Goal: Task Accomplishment & Management: Use online tool/utility

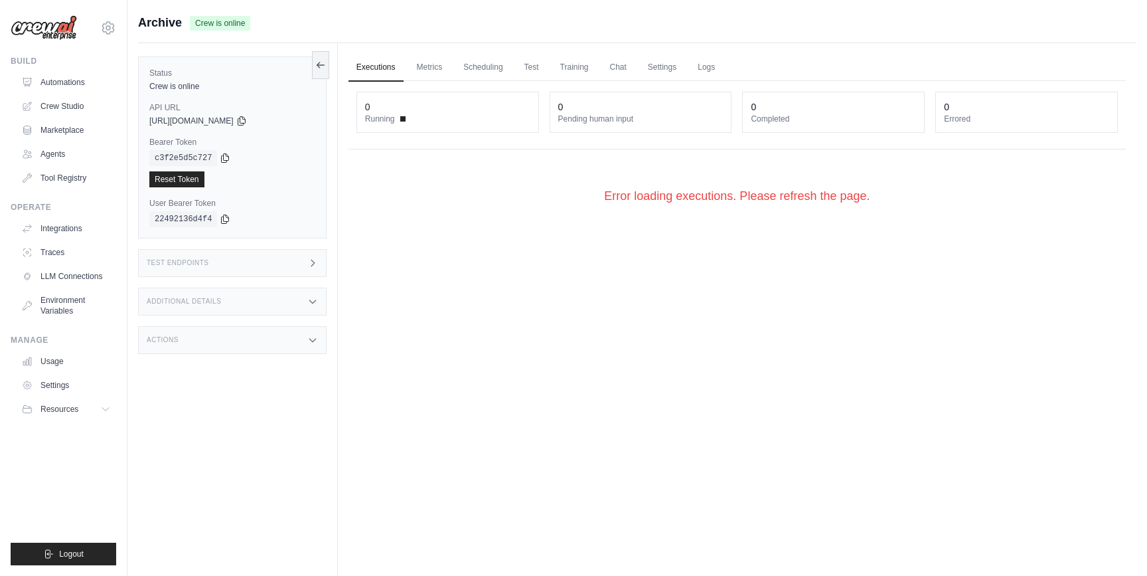
click at [389, 69] on link "Executions" at bounding box center [376, 68] width 55 height 28
click at [161, 259] on h3 "Test Endpoints" at bounding box center [178, 263] width 62 height 8
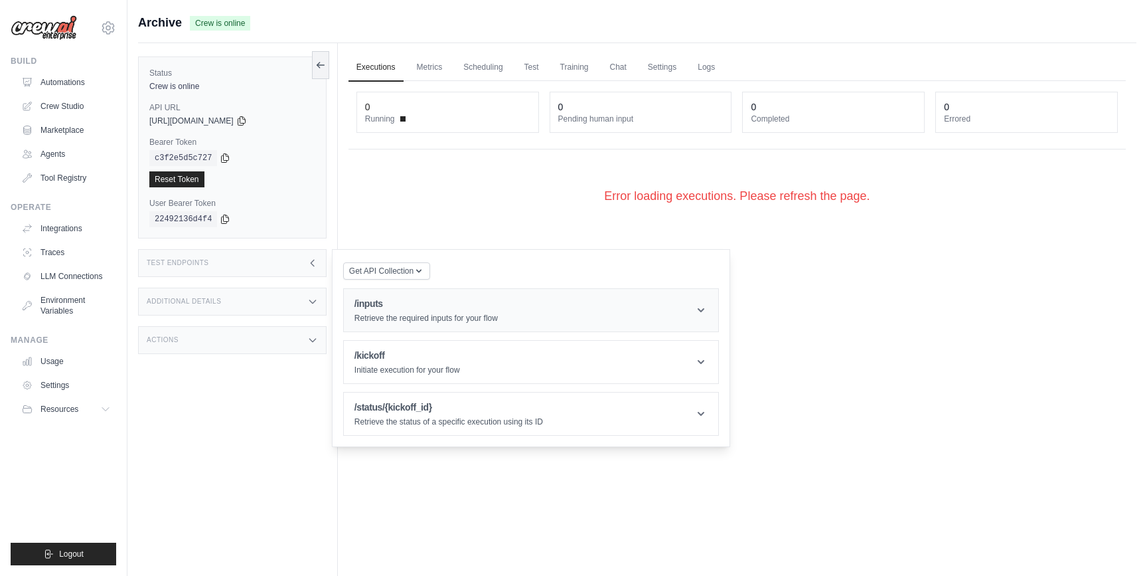
click at [444, 309] on h1 "/inputs" at bounding box center [426, 303] width 143 height 13
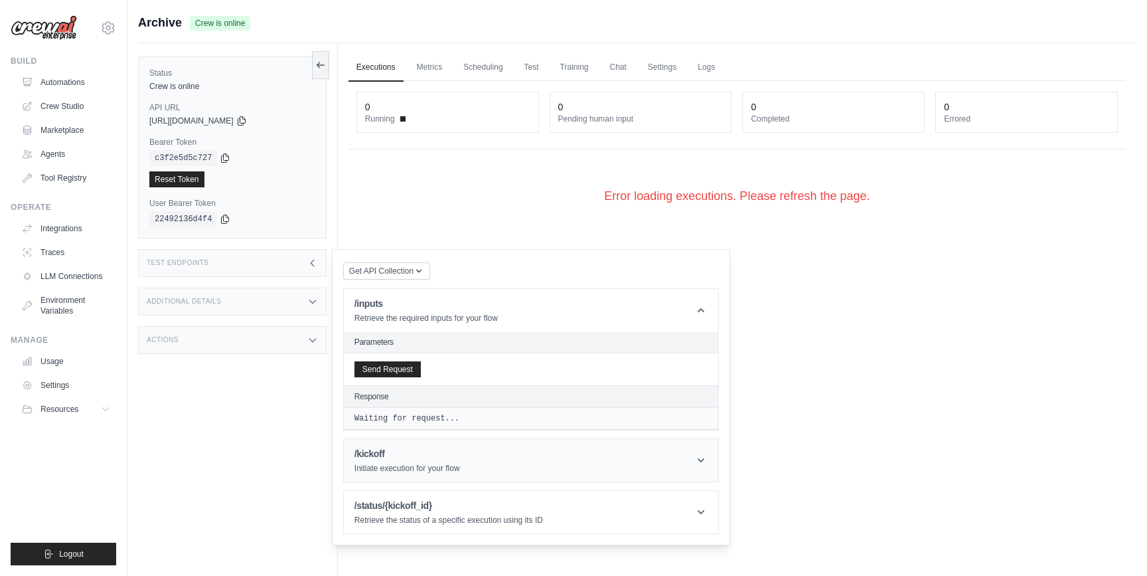
click at [404, 457] on h1 "/kickoff" at bounding box center [408, 453] width 106 height 13
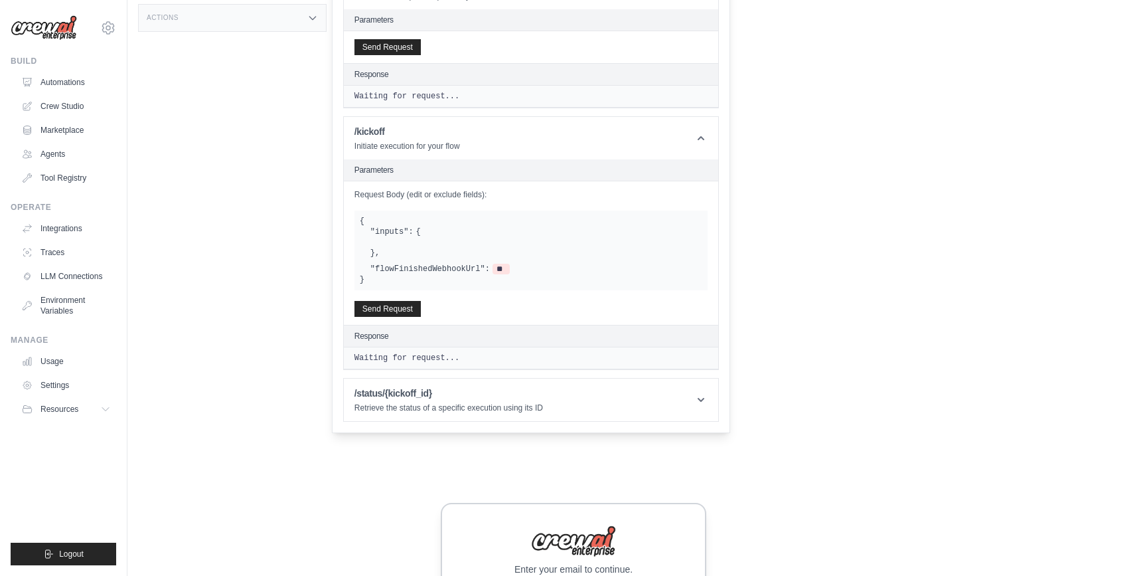
scroll to position [321, 0]
click at [407, 310] on button "Send Request" at bounding box center [388, 309] width 66 height 16
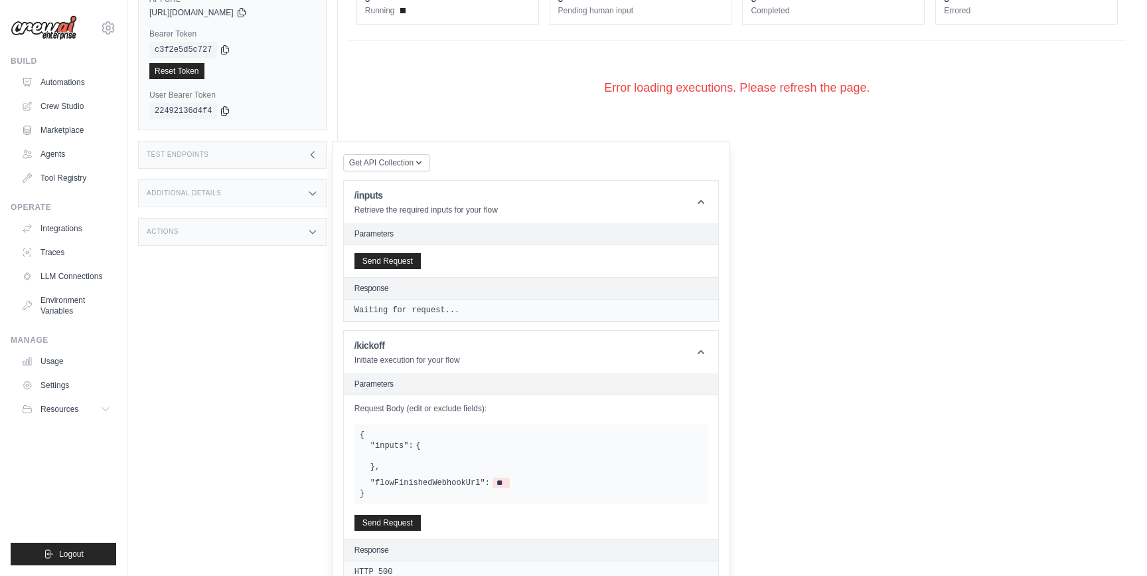
scroll to position [0, 0]
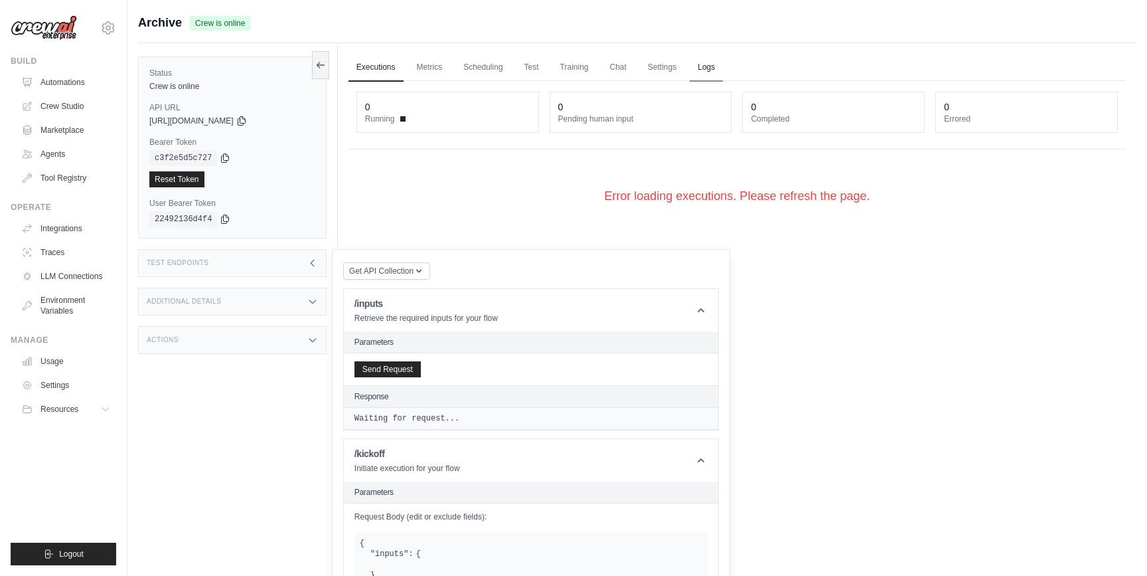
click at [710, 59] on link "Logs" at bounding box center [706, 68] width 33 height 28
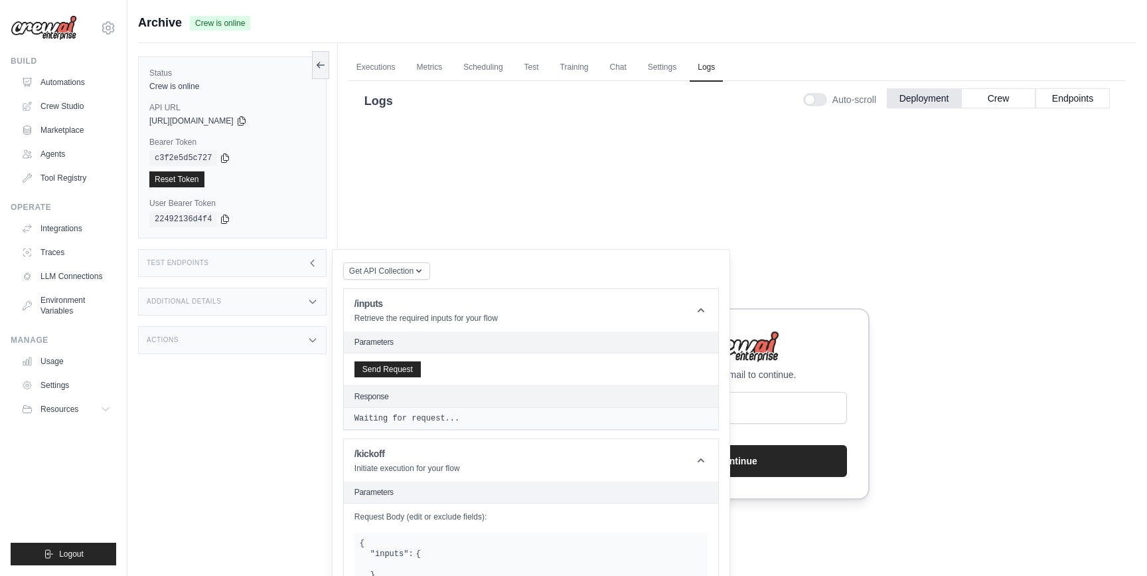
click at [774, 390] on div "Enter your email to continue. Continue" at bounding box center [737, 403] width 266 height 191
click at [742, 407] on input "email" at bounding box center [737, 408] width 220 height 32
type input "**********"
click at [766, 457] on button "Continue" at bounding box center [737, 460] width 220 height 32
click at [317, 266] on icon at bounding box center [312, 263] width 11 height 11
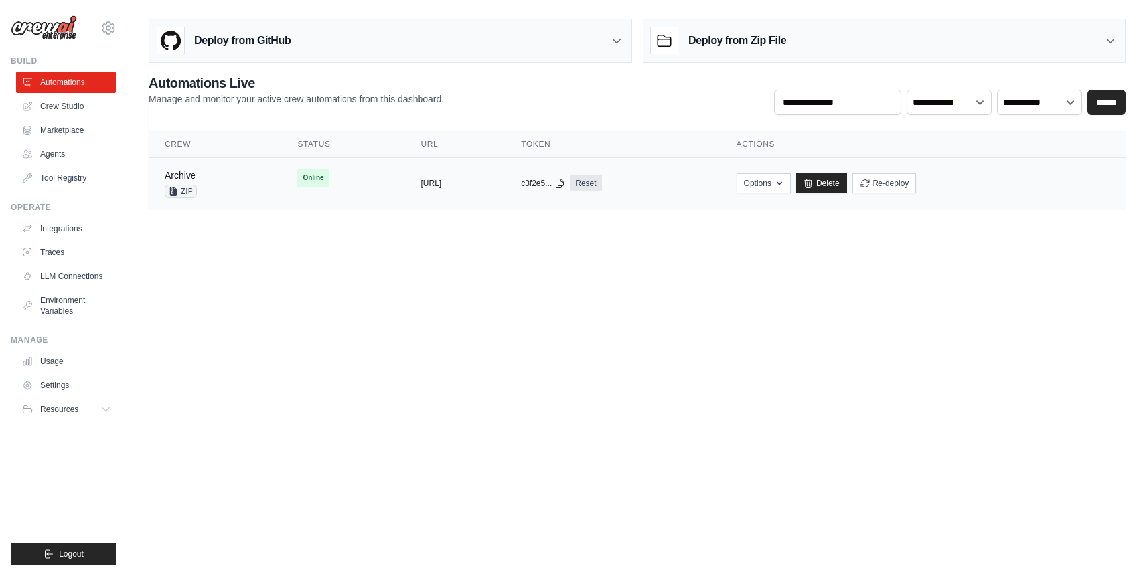
click at [236, 175] on div "Archive ZIP" at bounding box center [215, 183] width 101 height 29
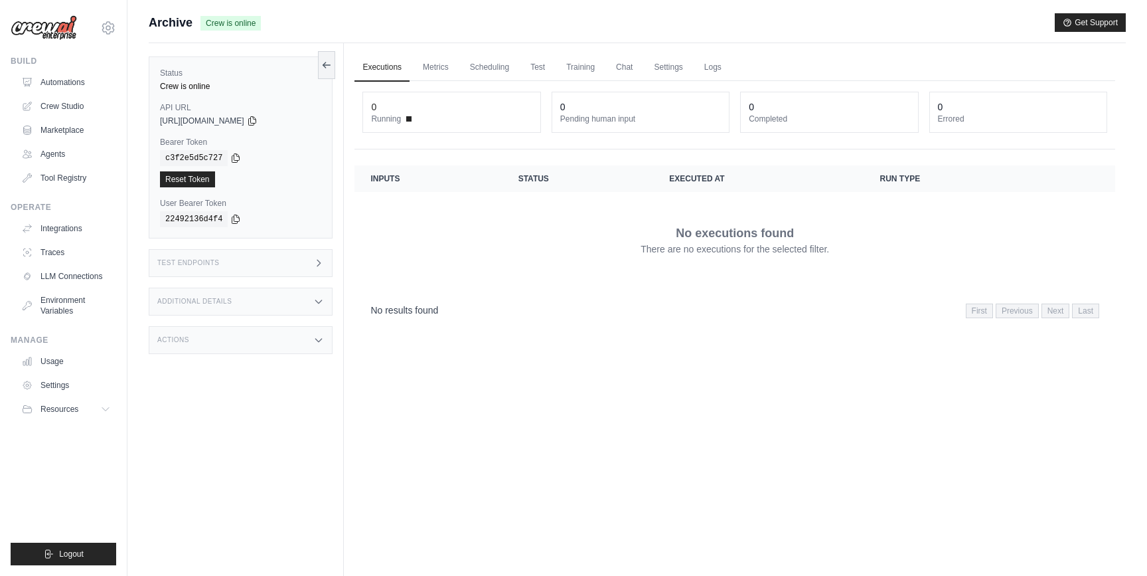
click at [311, 256] on div "Test Endpoints" at bounding box center [241, 263] width 184 height 28
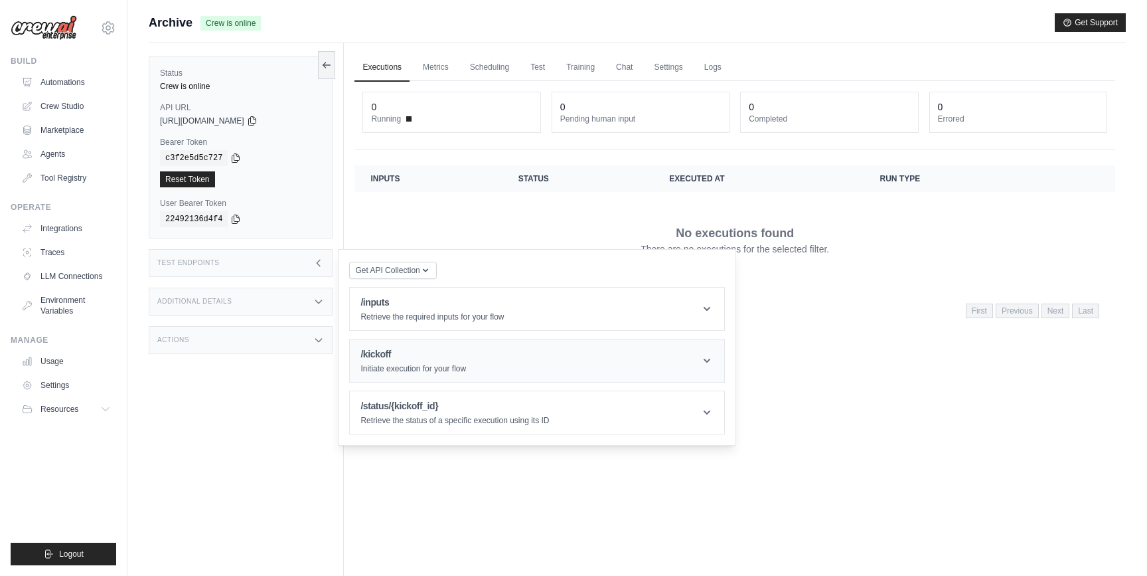
click at [696, 355] on header "/kickoff Initiate execution for your flow" at bounding box center [537, 360] width 374 height 42
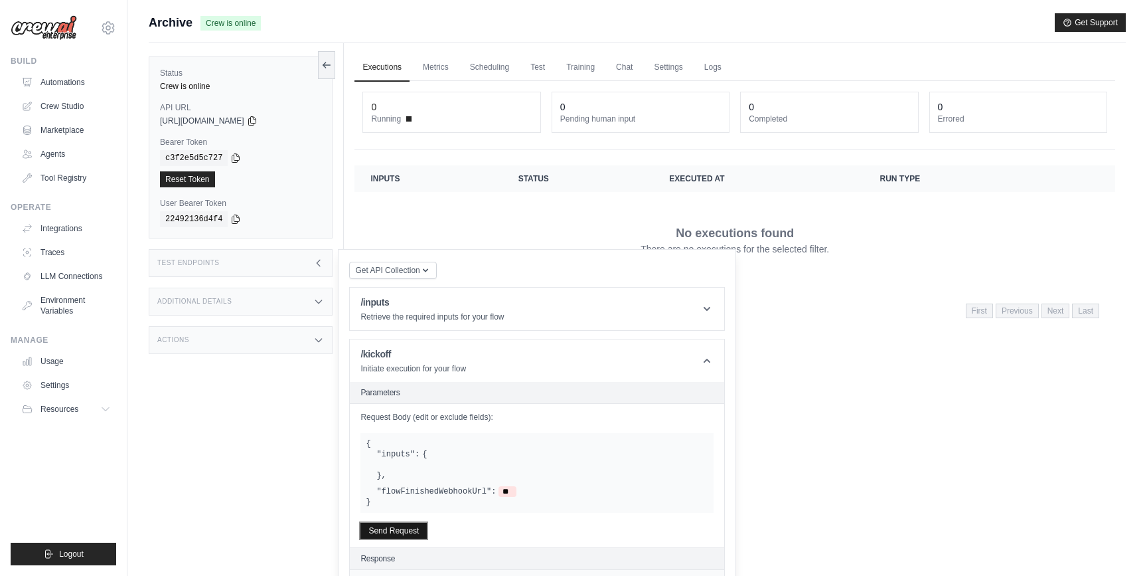
click at [398, 534] on button "Send Request" at bounding box center [394, 531] width 66 height 16
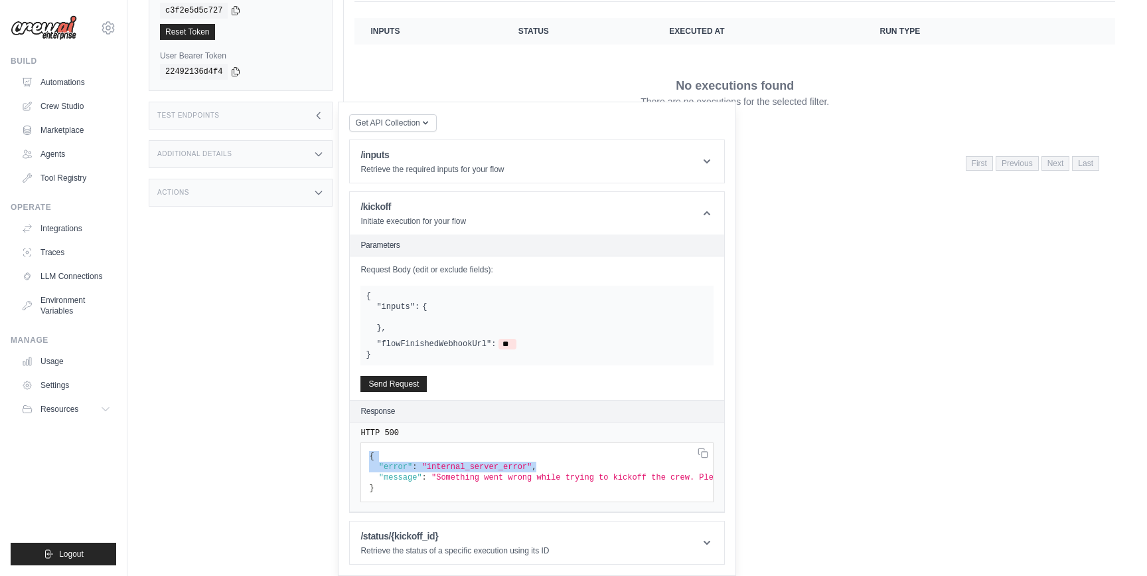
scroll to position [0, 82]
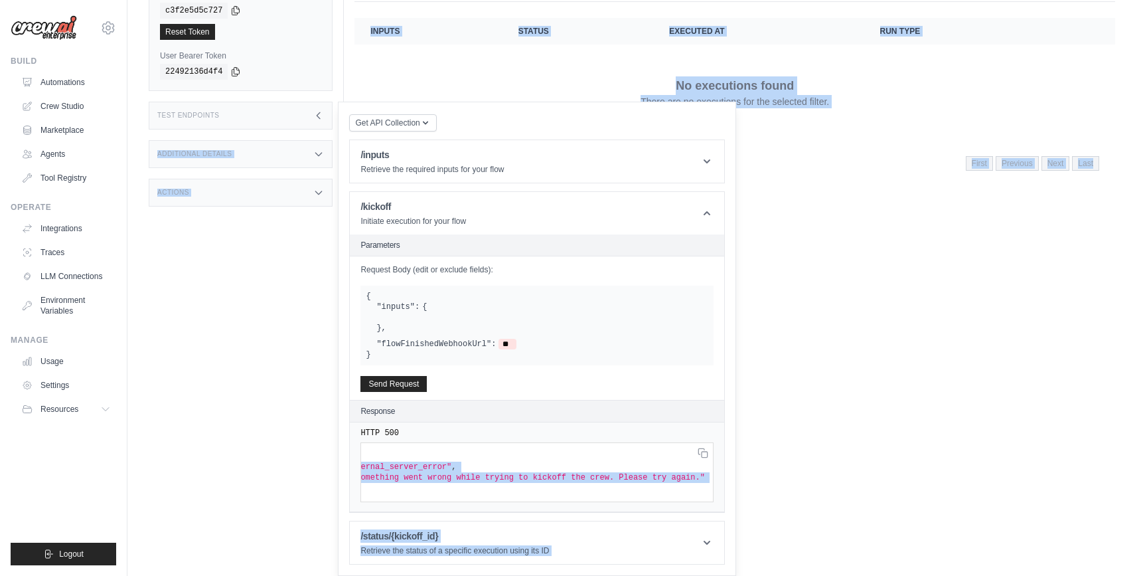
drag, startPoint x: 370, startPoint y: 456, endPoint x: 747, endPoint y: 470, distance: 376.7
click at [747, 470] on div "Status Crew is online API URL copied https://archive-9268104b-0871-42f3-8df8-ca…" at bounding box center [637, 184] width 977 height 576
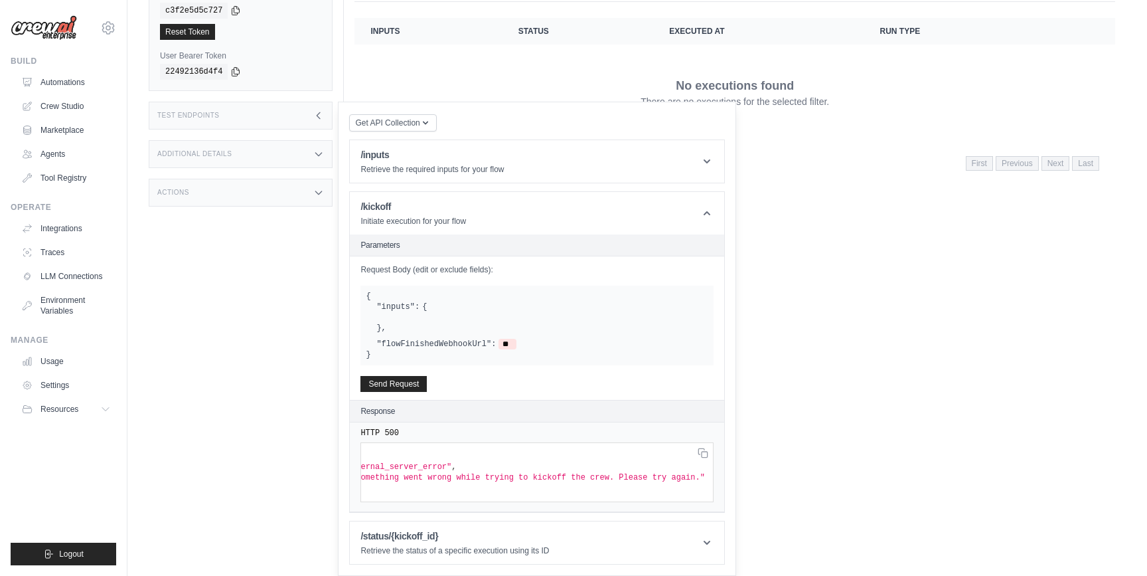
click at [819, 473] on main "Submit a support request Describe your issue or question * Please be specific a…" at bounding box center [637, 169] width 1020 height 632
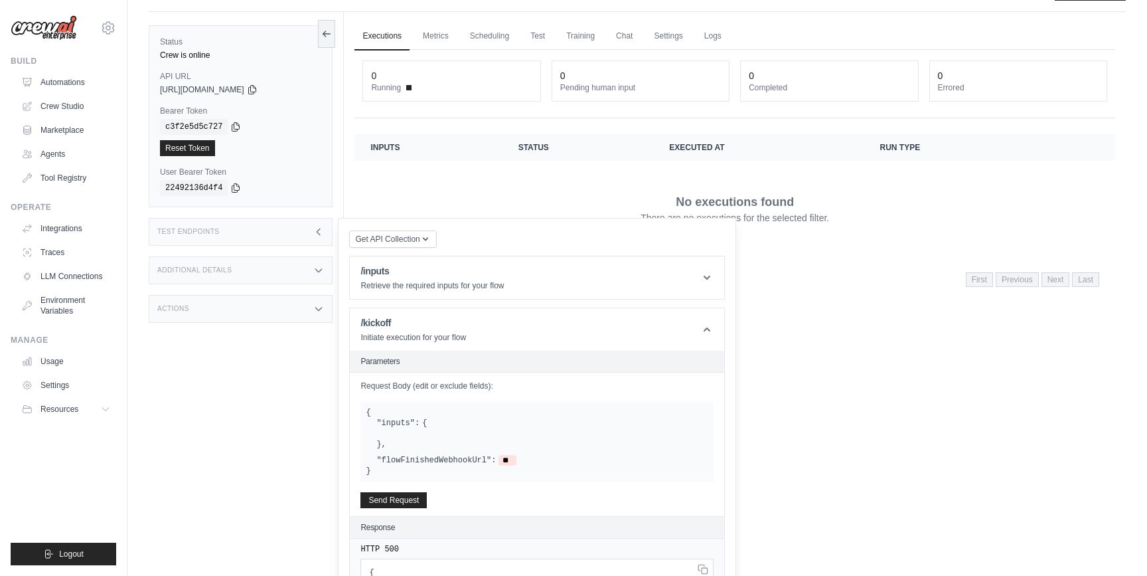
scroll to position [0, 0]
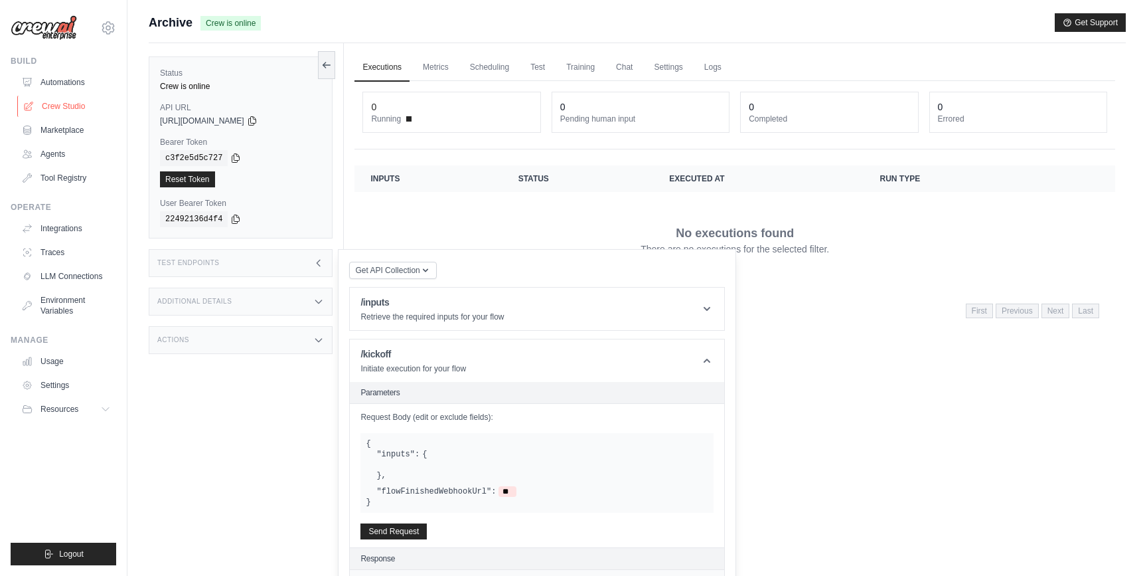
click at [72, 103] on link "Crew Studio" at bounding box center [67, 106] width 100 height 21
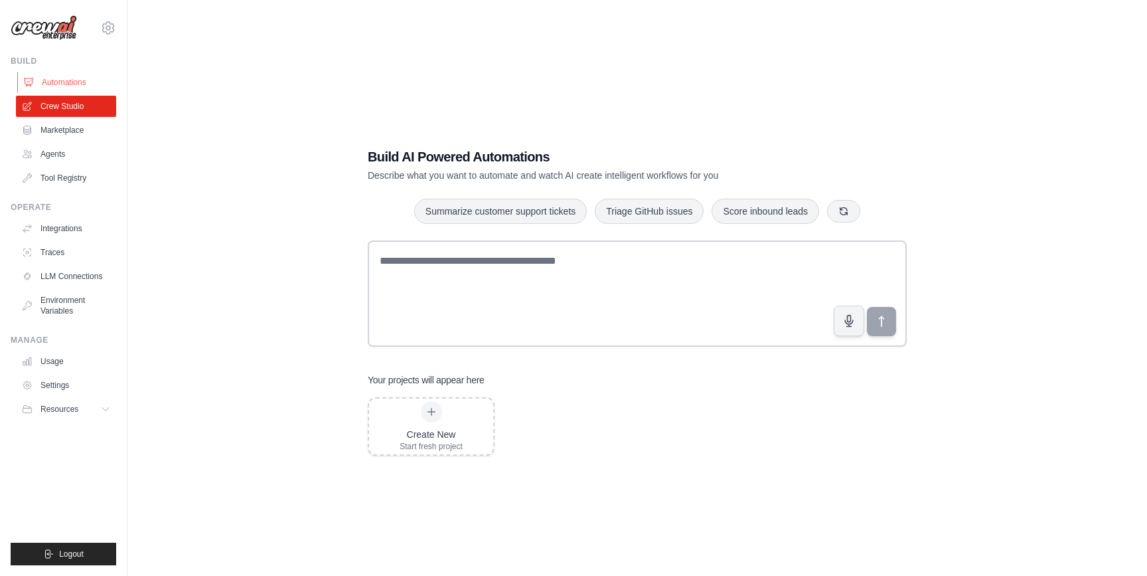
click at [51, 84] on link "Automations" at bounding box center [67, 82] width 100 height 21
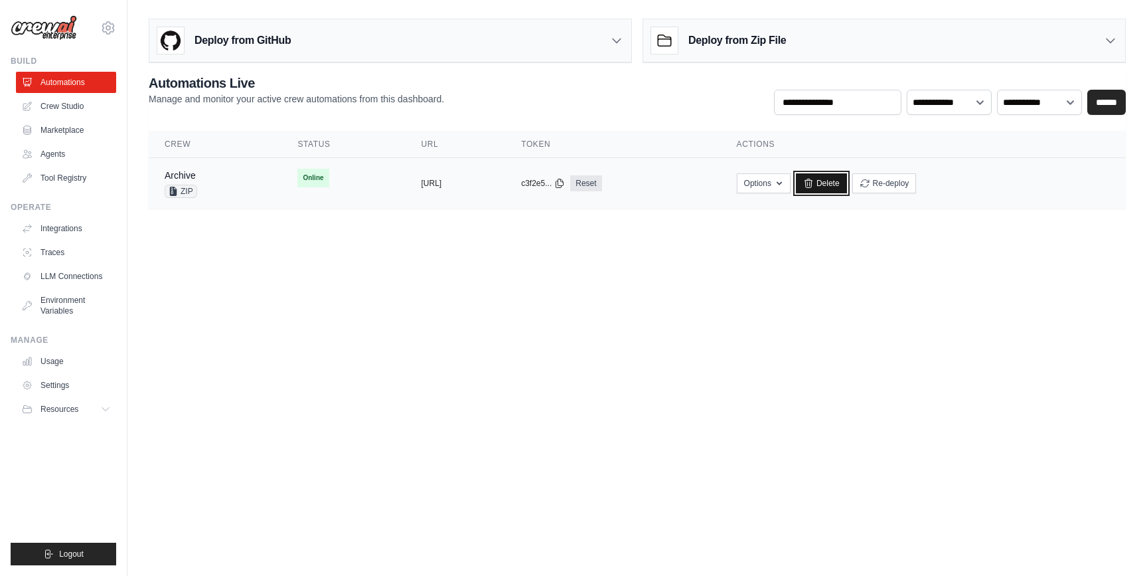
click at [847, 184] on link "Delete" at bounding box center [821, 183] width 51 height 20
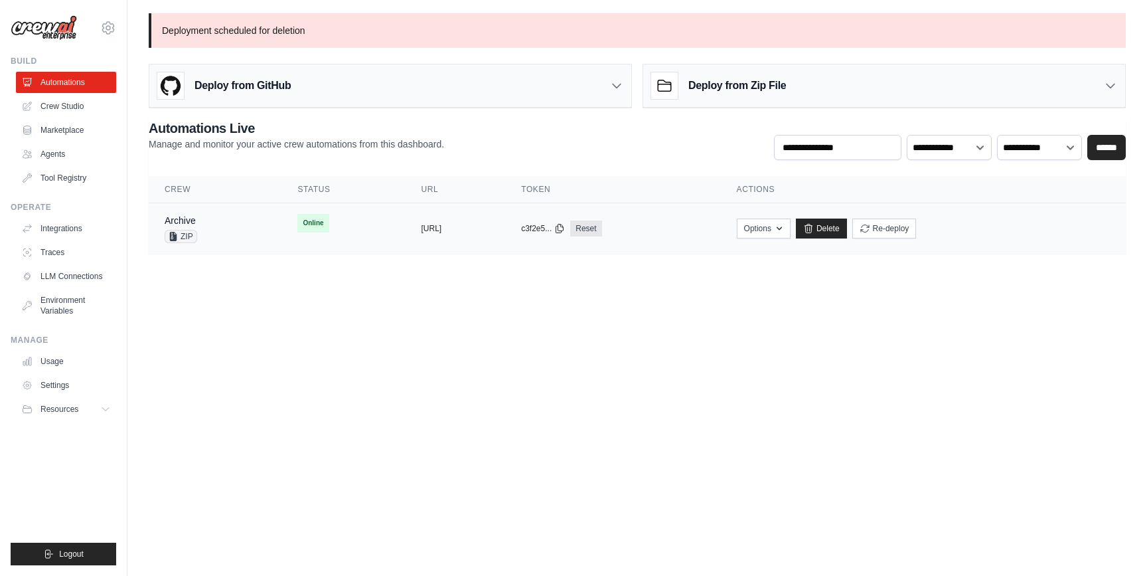
drag, startPoint x: 400, startPoint y: 242, endPoint x: 444, endPoint y: 242, distance: 43.8
click at [406, 242] on td "copied https://archive-9268104b-0871-42f3-" at bounding box center [456, 228] width 100 height 51
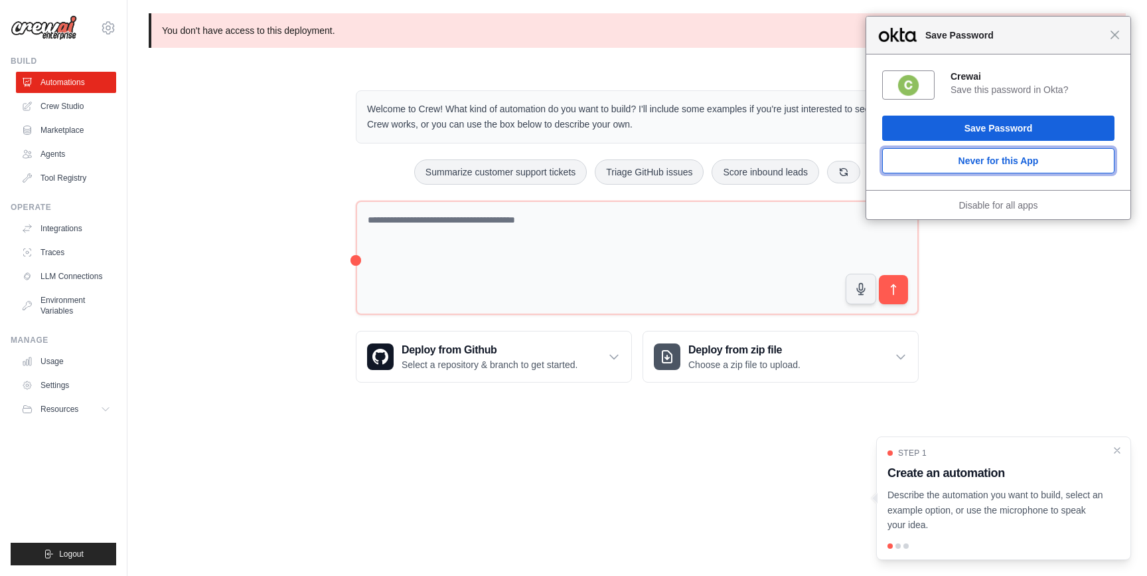
click at [1019, 163] on button "Never for this App" at bounding box center [998, 160] width 232 height 25
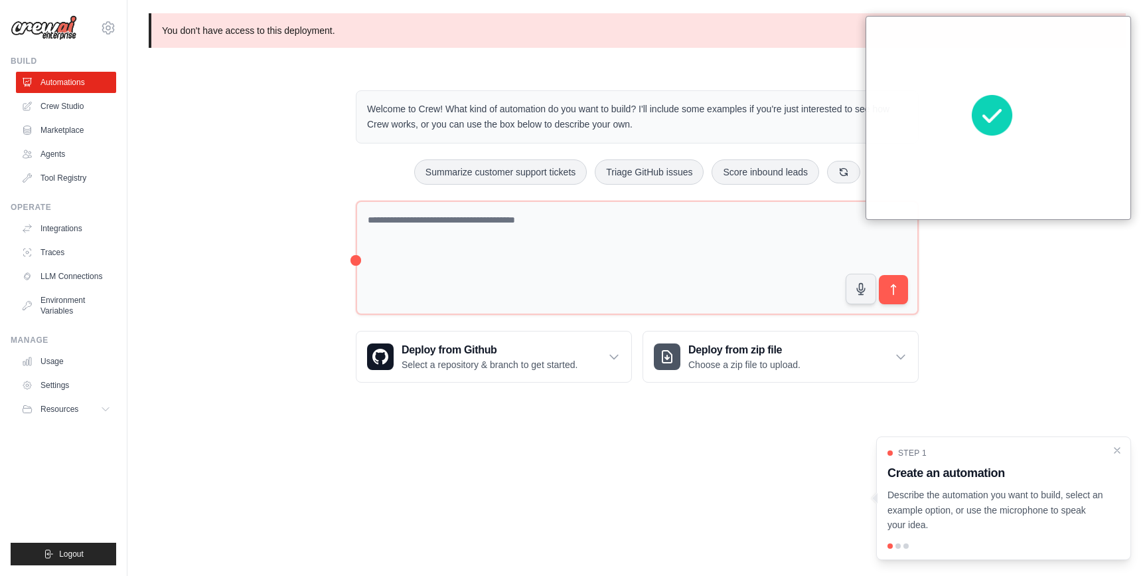
click at [976, 417] on body "Close Save Password Crewai Save this password in Okta? Save Password Never for …" at bounding box center [573, 288] width 1147 height 576
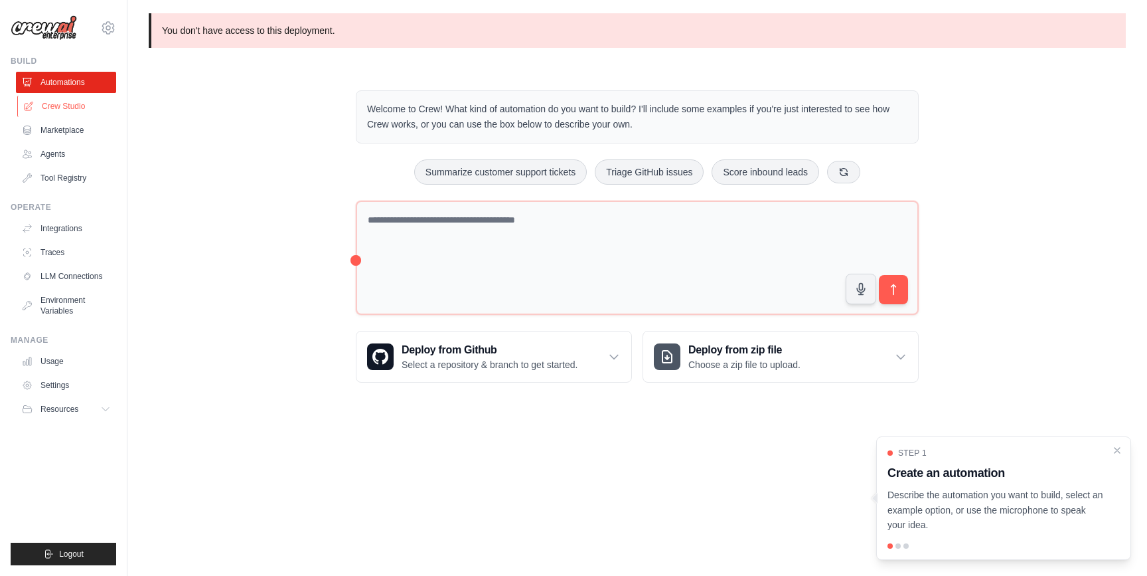
drag, startPoint x: 54, startPoint y: 85, endPoint x: 66, endPoint y: 109, distance: 27.0
click at [54, 85] on link "Automations" at bounding box center [66, 82] width 100 height 21
click at [66, 112] on link "Crew Studio" at bounding box center [67, 106] width 100 height 21
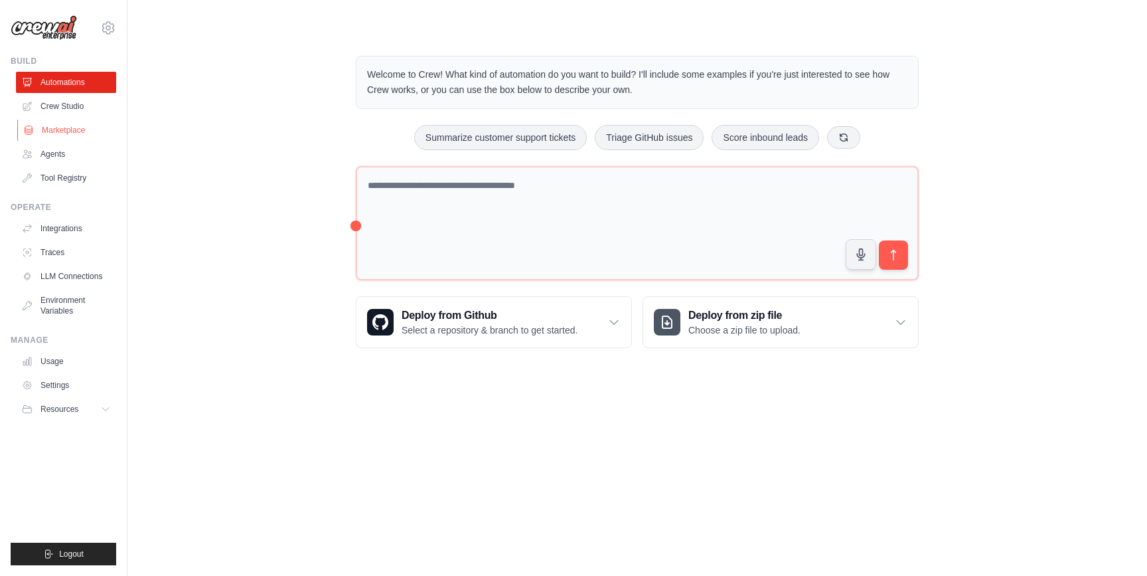
click at [64, 133] on link "Marketplace" at bounding box center [67, 130] width 100 height 21
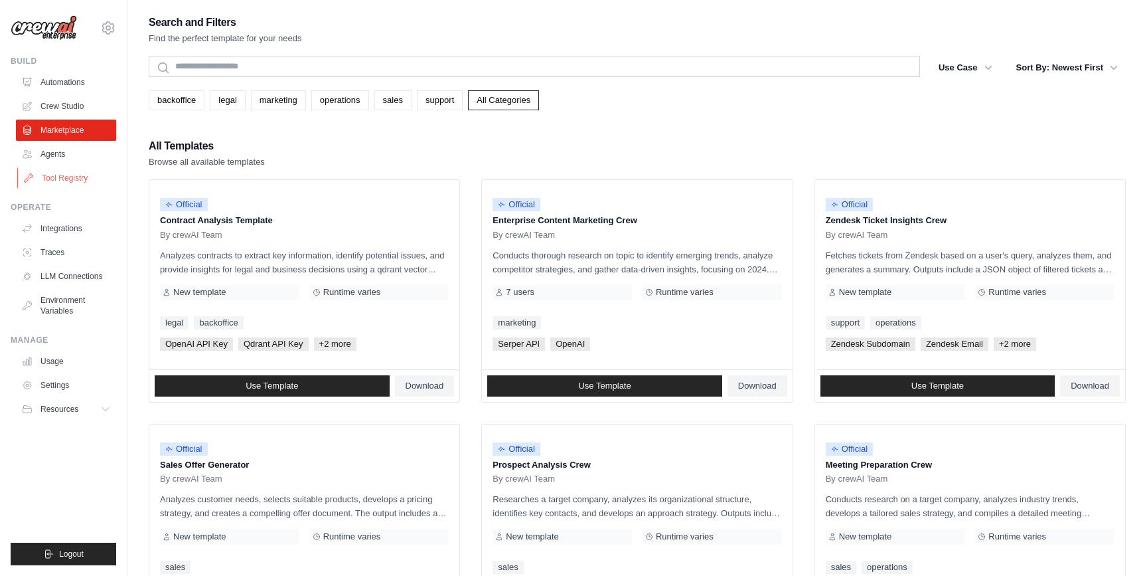
click at [58, 177] on link "Tool Registry" at bounding box center [67, 177] width 100 height 21
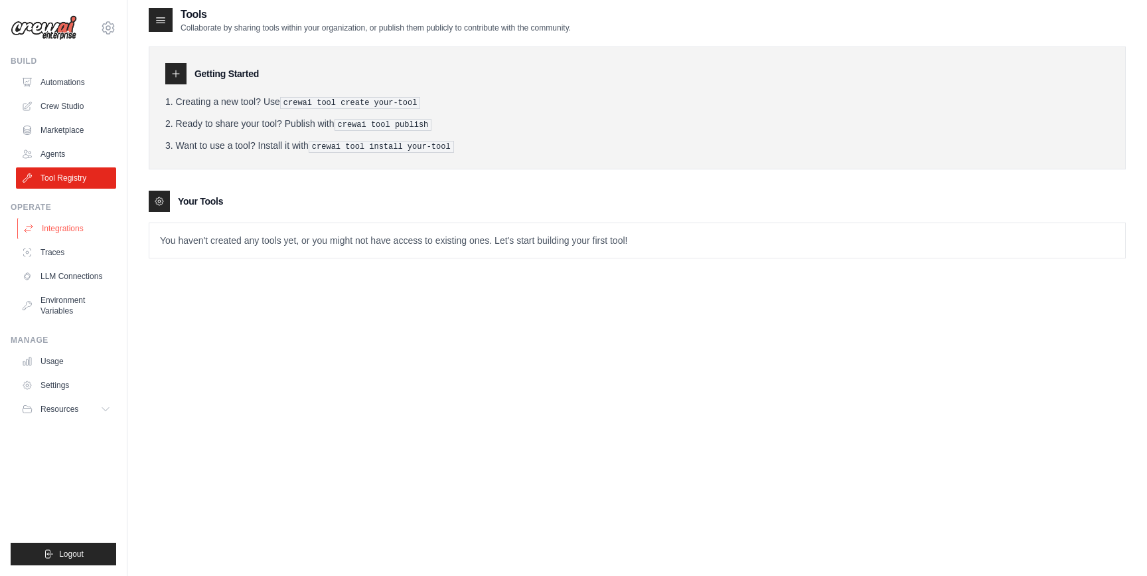
scroll to position [7, 0]
drag, startPoint x: 66, startPoint y: 228, endPoint x: 75, endPoint y: 244, distance: 18.4
click at [66, 228] on link "Integrations" at bounding box center [67, 228] width 100 height 21
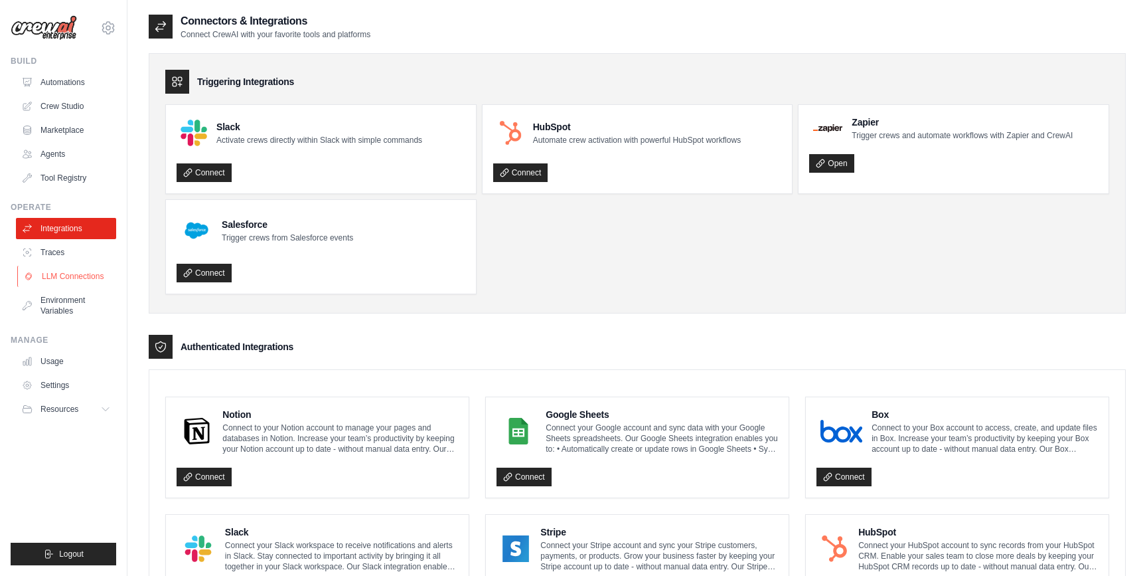
click at [73, 277] on link "LLM Connections" at bounding box center [67, 276] width 100 height 21
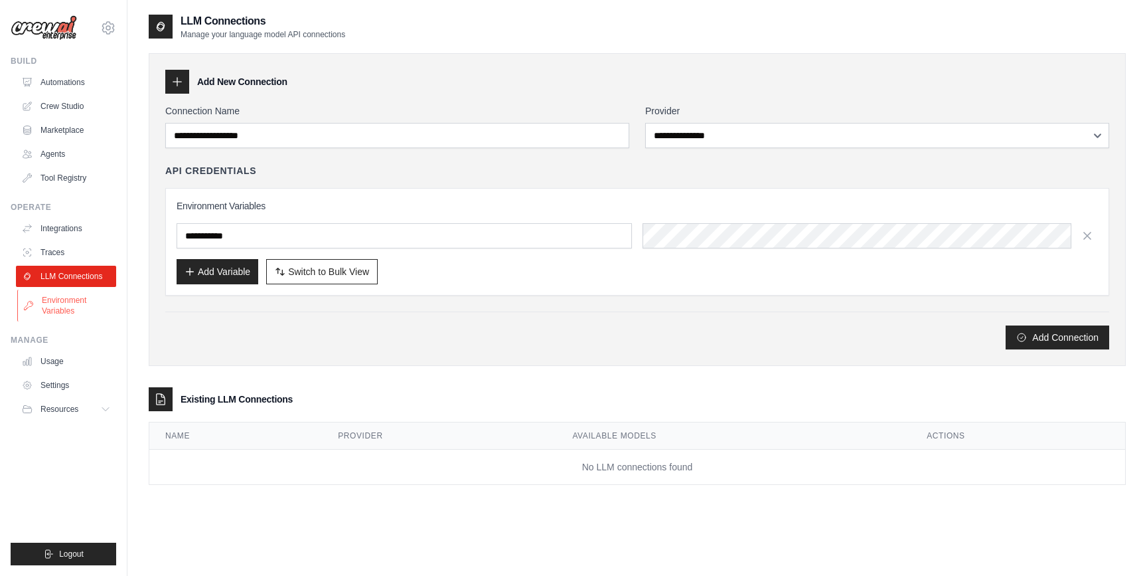
drag, startPoint x: 69, startPoint y: 308, endPoint x: 106, endPoint y: 308, distance: 37.2
click at [69, 307] on link "Environment Variables" at bounding box center [67, 305] width 100 height 32
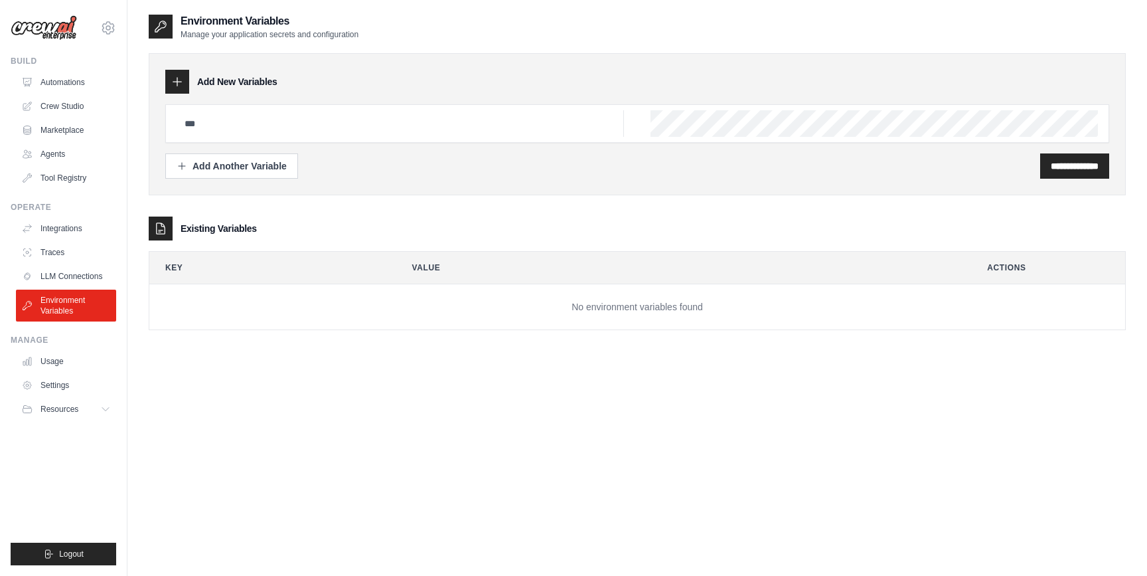
click at [829, 307] on td "No environment variables found" at bounding box center [637, 307] width 976 height 46
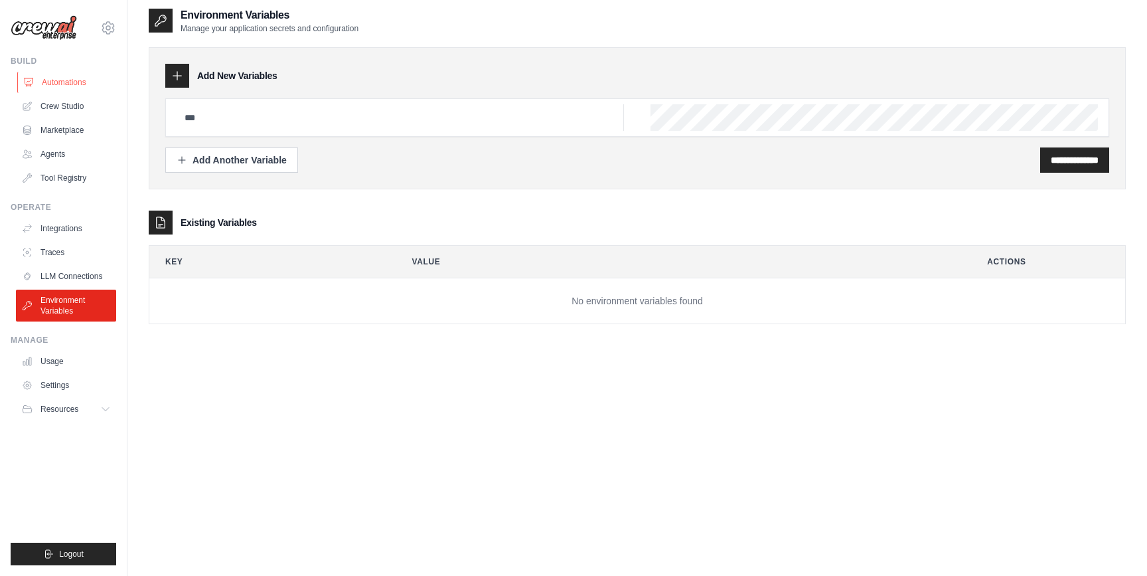
click at [59, 81] on link "Automations" at bounding box center [67, 82] width 100 height 21
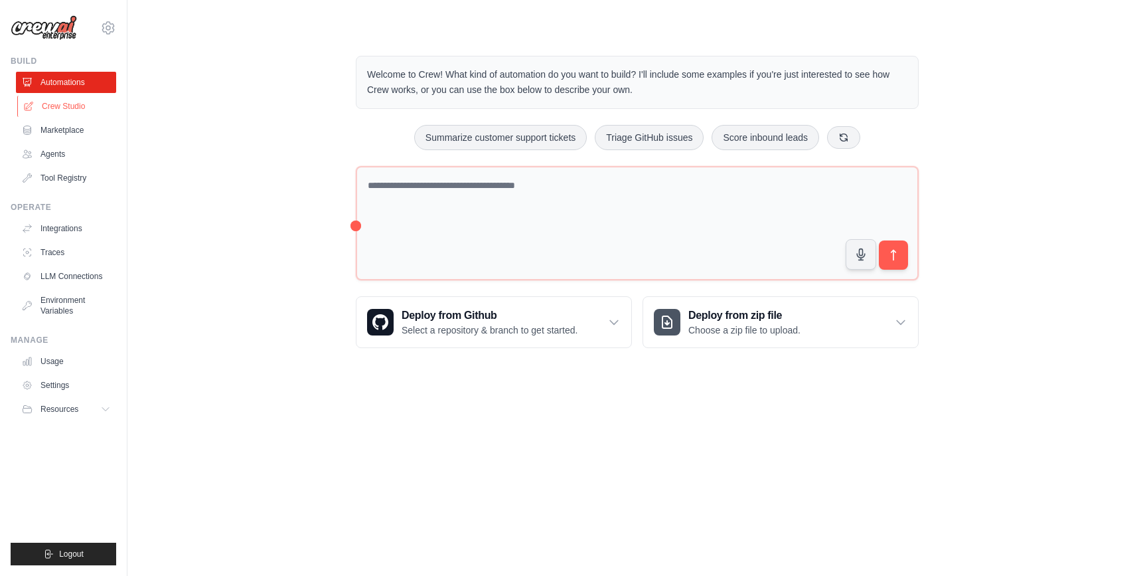
click at [76, 101] on link "Crew Studio" at bounding box center [67, 106] width 100 height 21
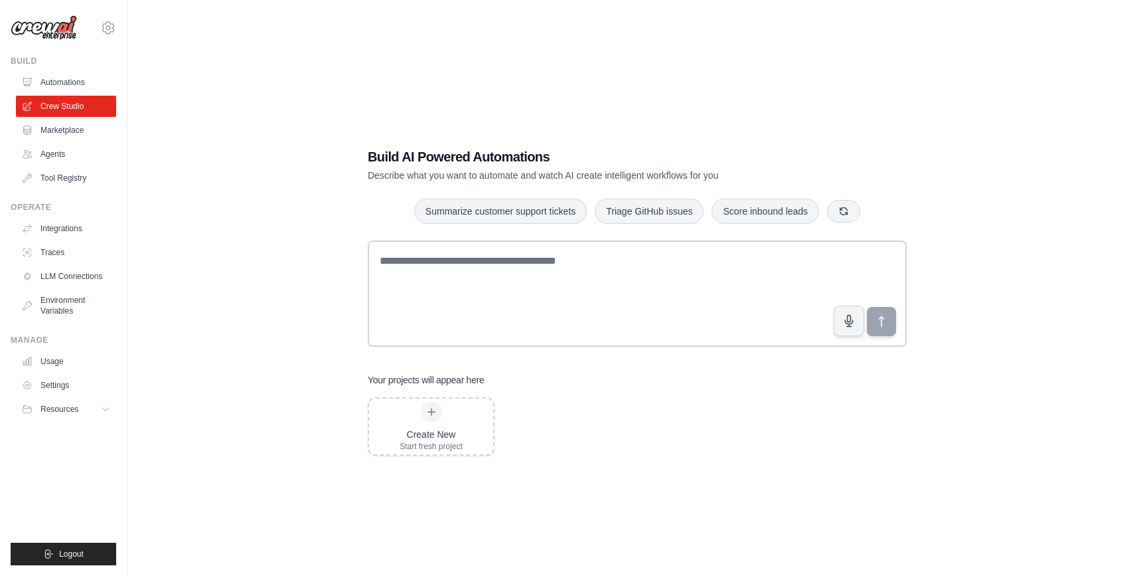
click at [872, 178] on div "Build AI Powered Automations Describe what you want to automate and watch AI cr…" at bounding box center [637, 164] width 539 height 35
